Goal: Task Accomplishment & Management: Manage account settings

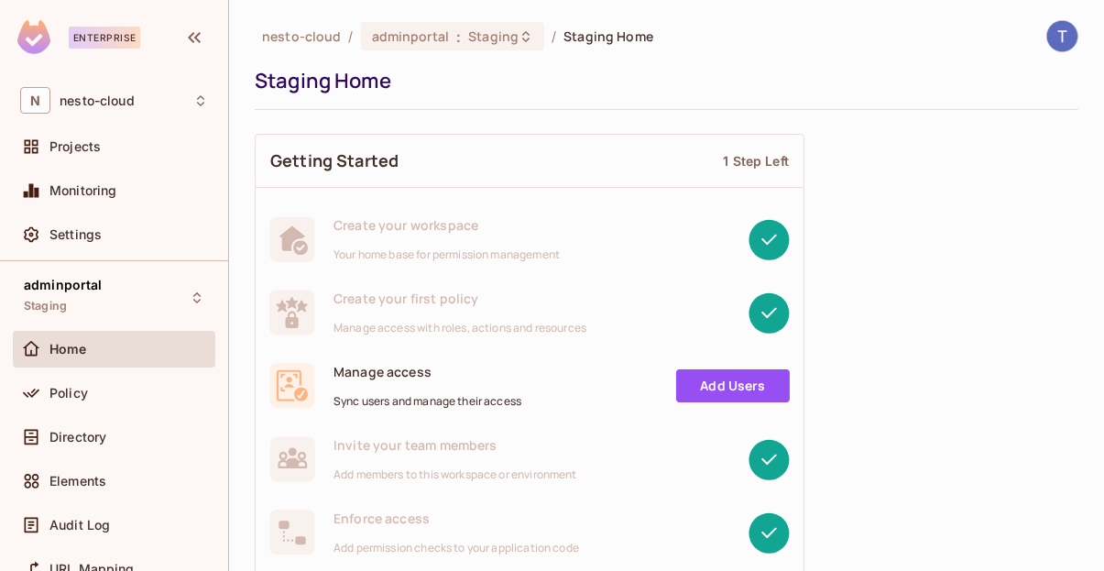
click at [84, 349] on span "Home" at bounding box center [68, 349] width 38 height 15
click at [75, 395] on span "Policy" at bounding box center [68, 393] width 38 height 15
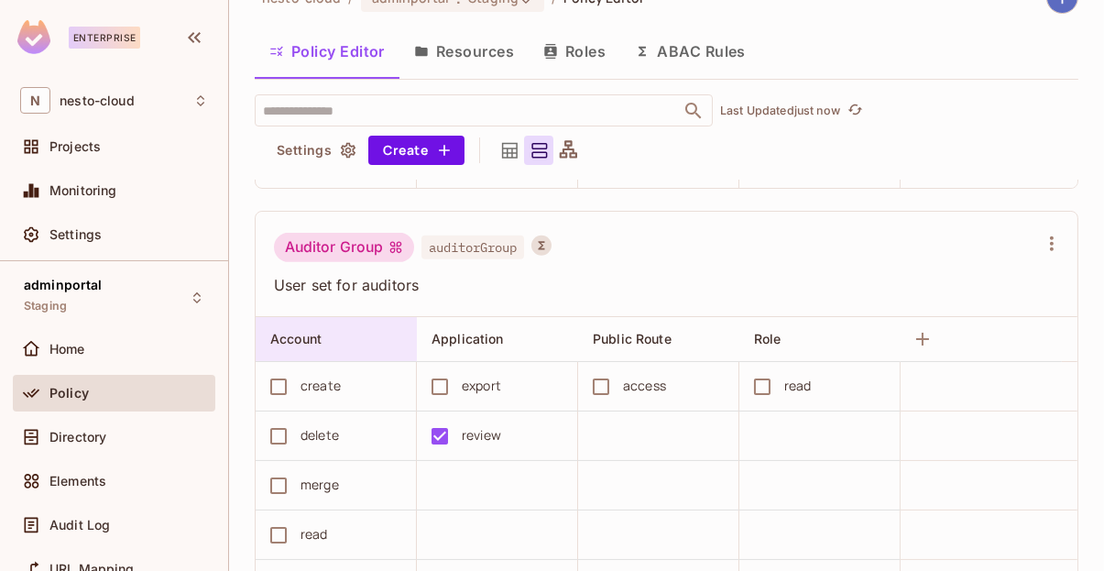
scroll to position [1234, 0]
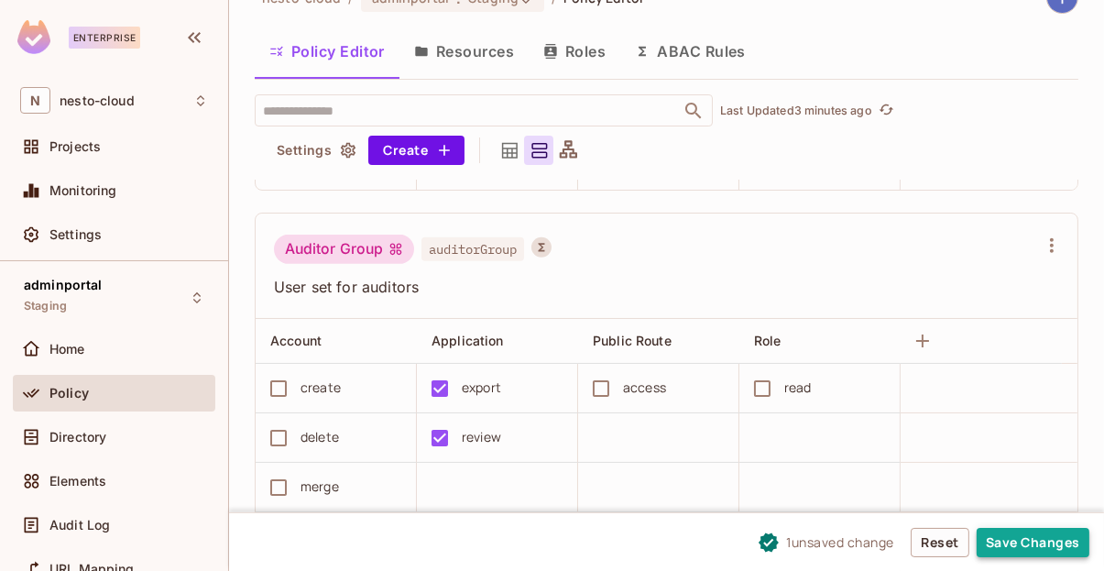
click at [1027, 545] on button "Save Changes" at bounding box center [1033, 542] width 113 height 29
click at [1028, 543] on button "Save Changes" at bounding box center [1033, 542] width 113 height 29
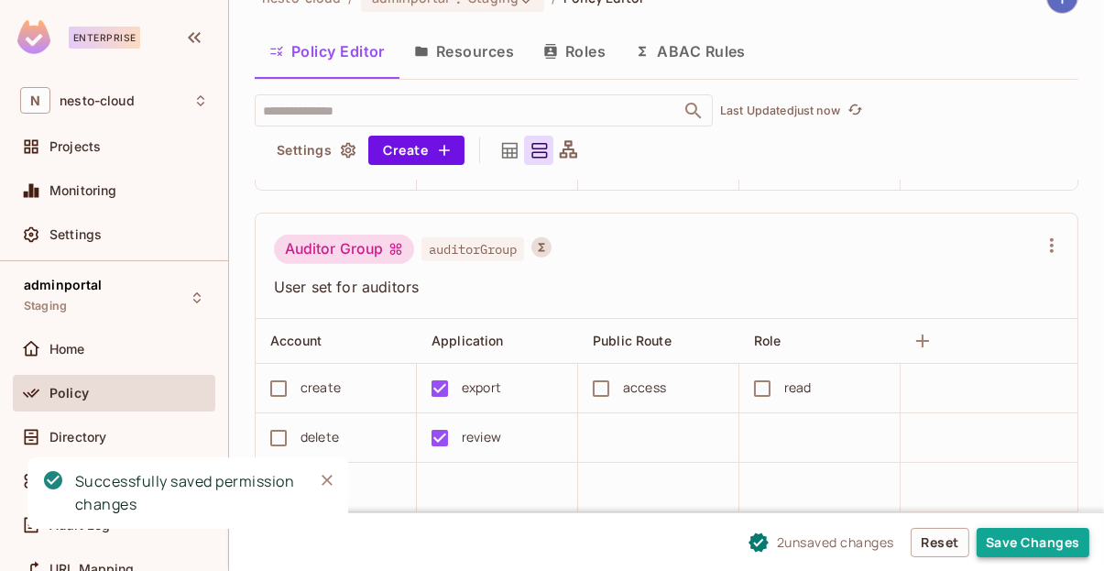
click at [1011, 542] on button "Save Changes" at bounding box center [1033, 542] width 113 height 29
click at [1062, 545] on button "Save Changes" at bounding box center [1033, 542] width 113 height 29
drag, startPoint x: 1026, startPoint y: 539, endPoint x: 958, endPoint y: 511, distance: 73.5
click at [1026, 539] on button "Save Changes" at bounding box center [1033, 542] width 113 height 29
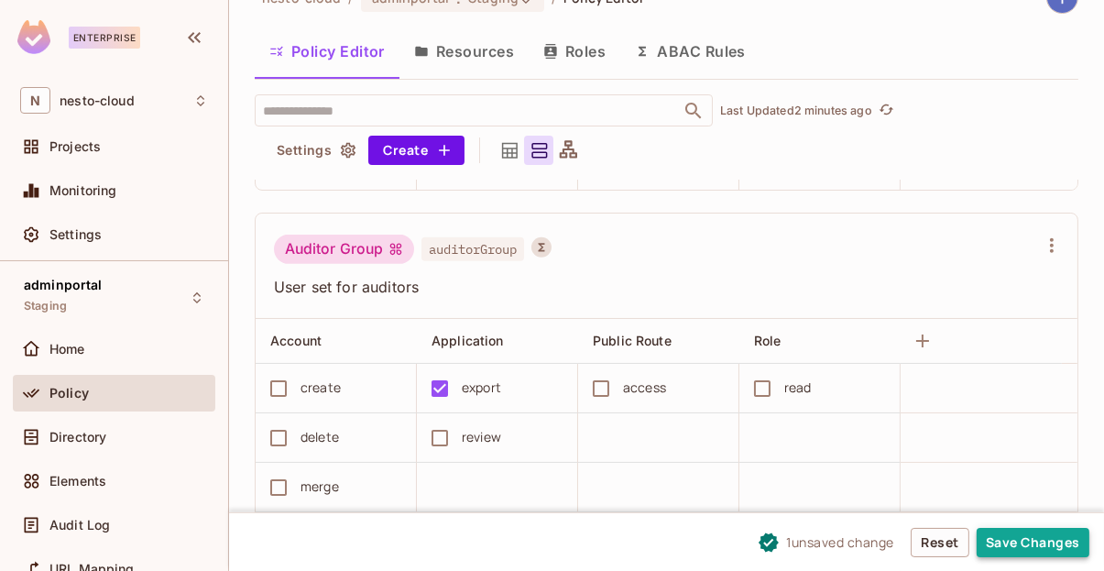
click at [1043, 546] on button "Save Changes" at bounding box center [1033, 542] width 113 height 29
